Goal: Information Seeking & Learning: Find specific fact

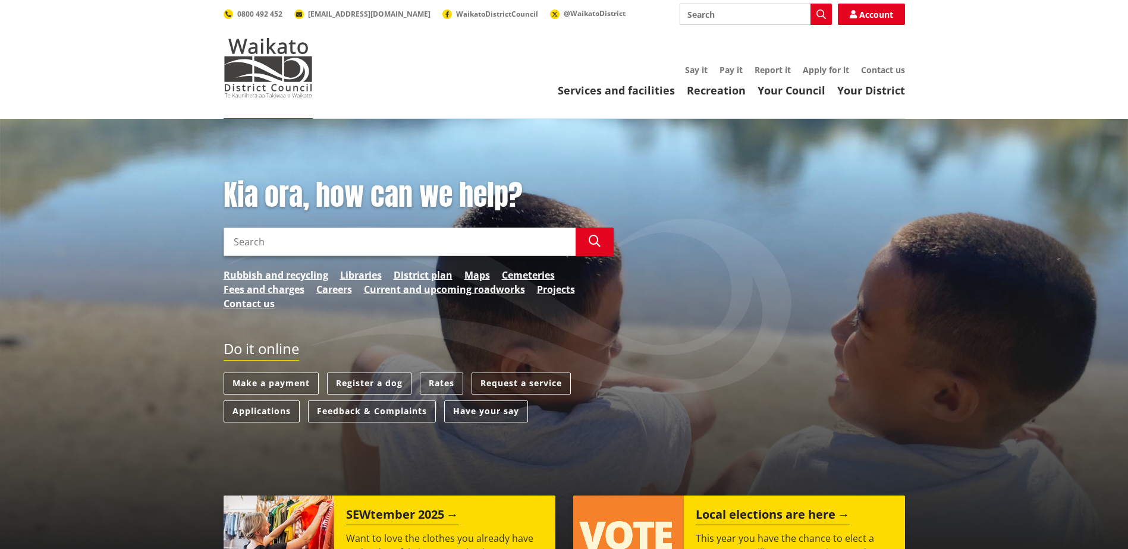
click at [314, 246] on input "Search" at bounding box center [400, 242] width 352 height 29
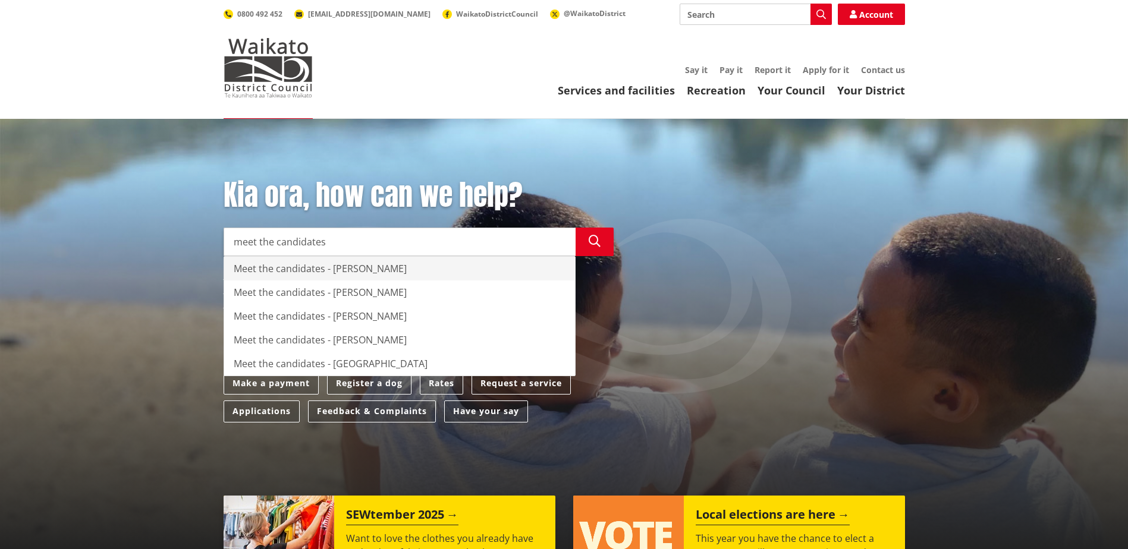
type input "meet the candidates"
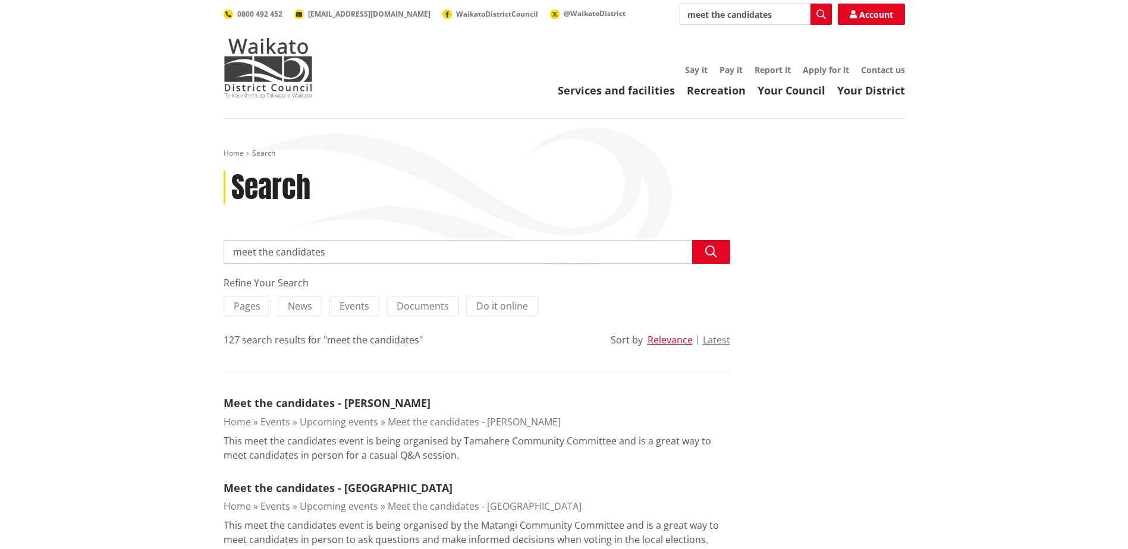
drag, startPoint x: 728, startPoint y: 15, endPoint x: 644, endPoint y: 12, distance: 83.9
click at [644, 12] on div "Search meet the candidates Search Account 0800 492 452 info@waidc.govt.nz Waika…" at bounding box center [564, 14] width 681 height 21
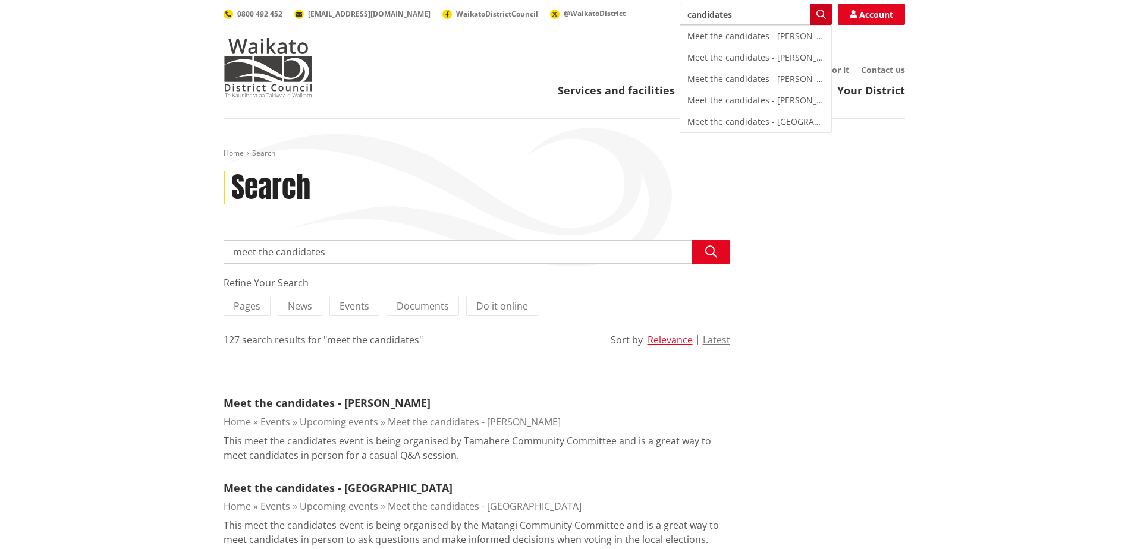
type input "candidates"
click at [817, 11] on icon "button" at bounding box center [821, 15] width 10 height 10
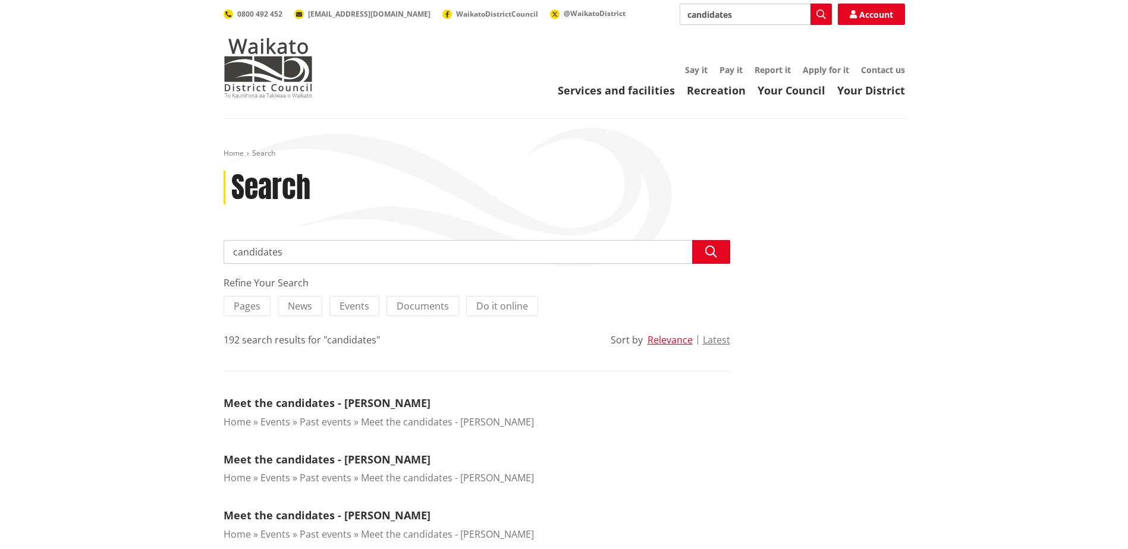
click at [687, 18] on input "candidates" at bounding box center [756, 14] width 152 height 21
type input "whos the candidates"
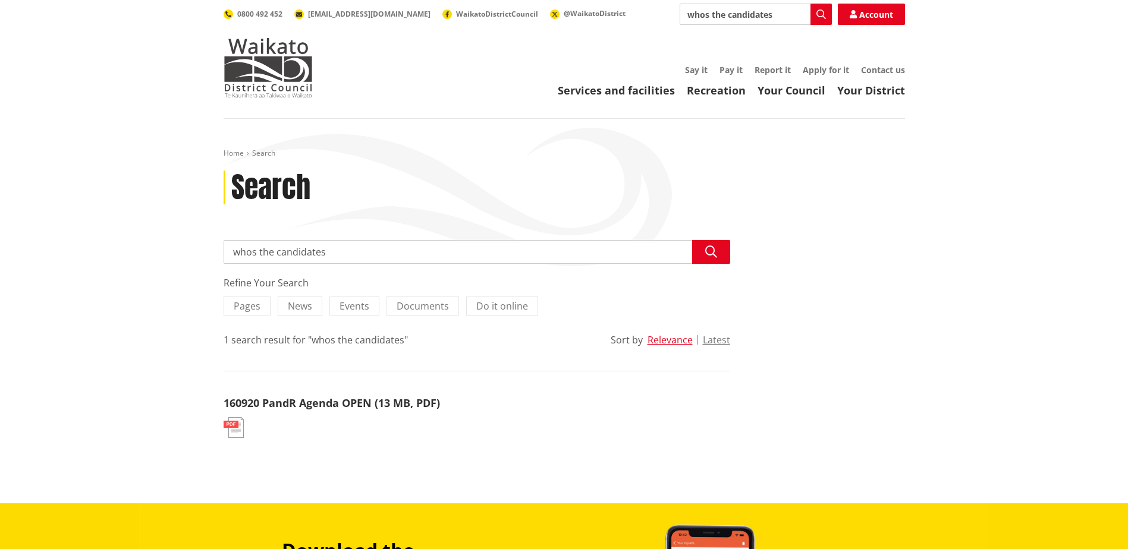
drag, startPoint x: 728, startPoint y: 16, endPoint x: 677, endPoint y: 17, distance: 51.2
click at [677, 17] on div "Search whos the candidates Search Account 0800 492 452 info@waidc.govt.nz Waika…" at bounding box center [564, 14] width 681 height 21
type input "candidates 2025"
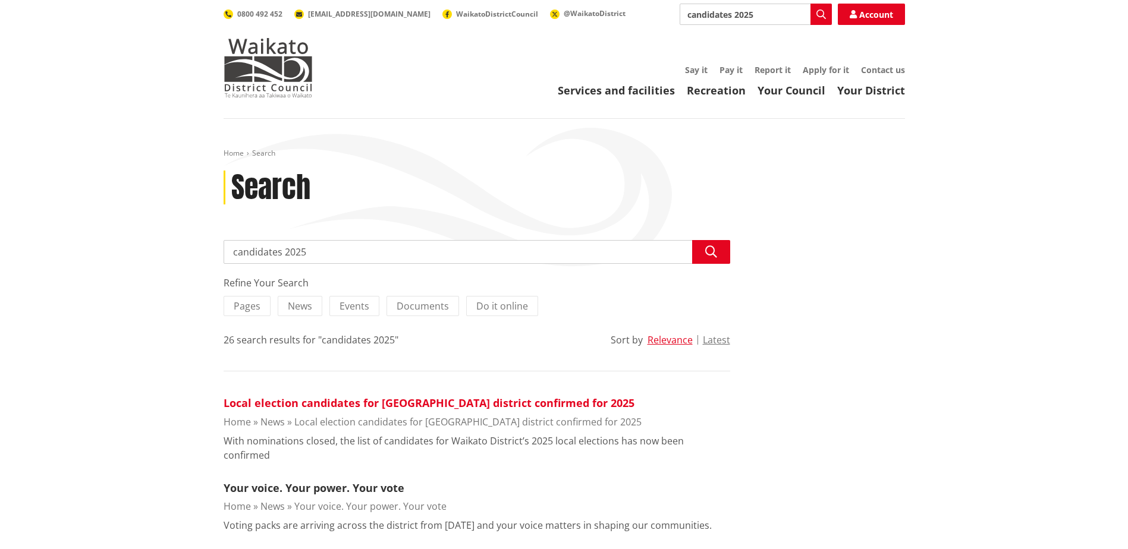
click at [485, 402] on link "Local election candidates for [GEOGRAPHIC_DATA] district confirmed for 2025" at bounding box center [429, 403] width 411 height 14
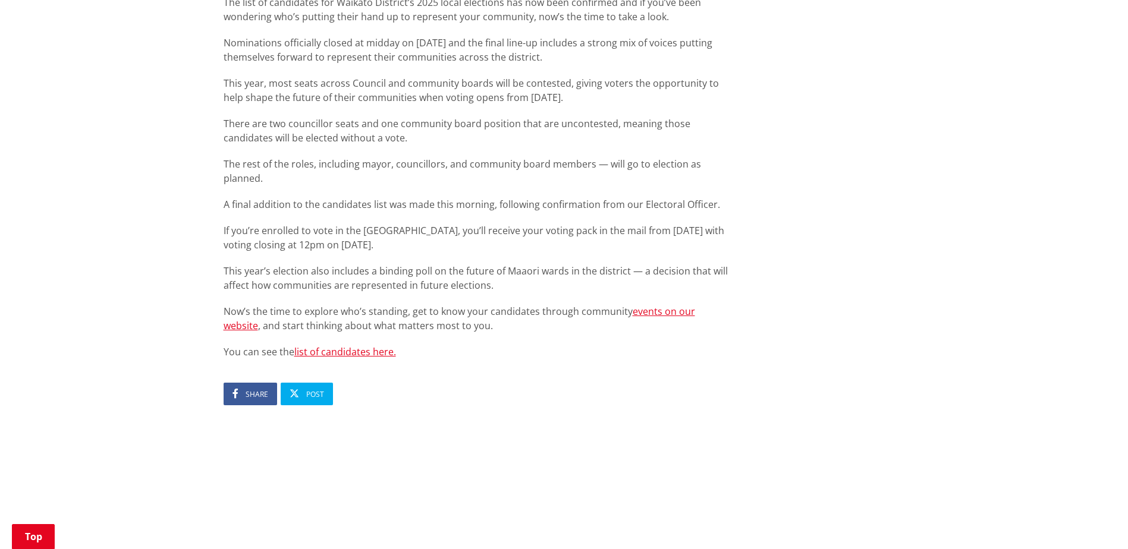
scroll to position [714, 0]
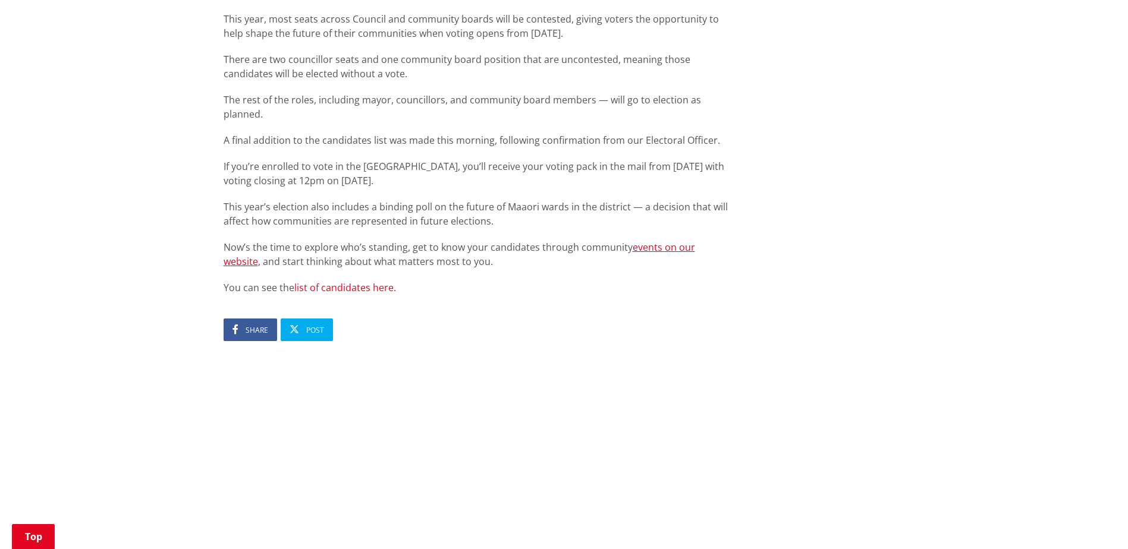
click at [372, 281] on link "list of candidates here." at bounding box center [345, 287] width 102 height 13
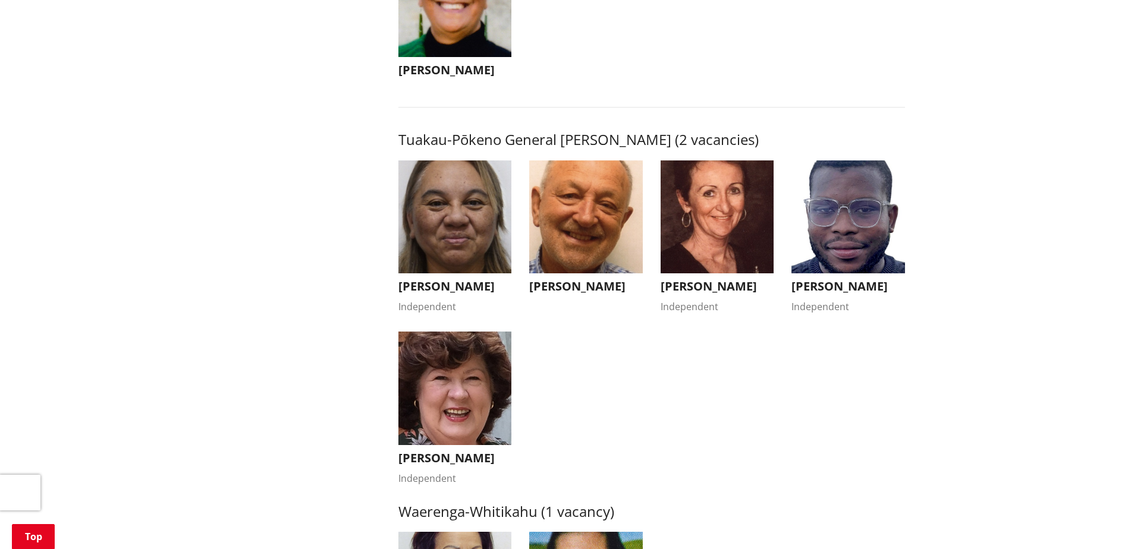
scroll to position [1962, 0]
